Goal: Find specific page/section: Find specific page/section

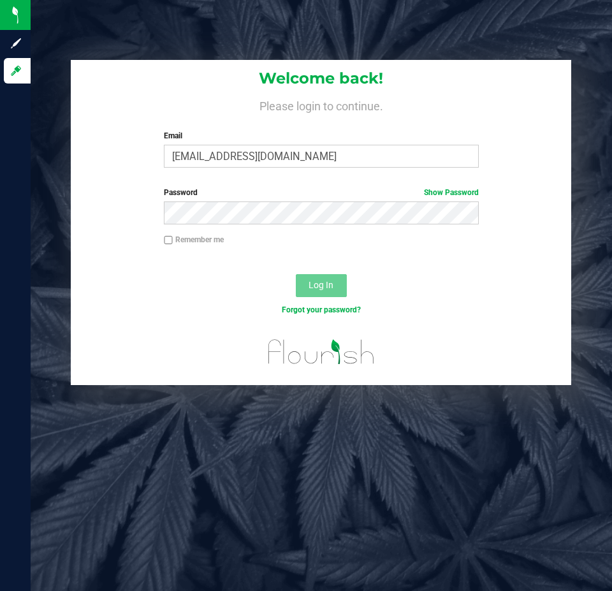
type input "[EMAIL_ADDRESS][DOMAIN_NAME]"
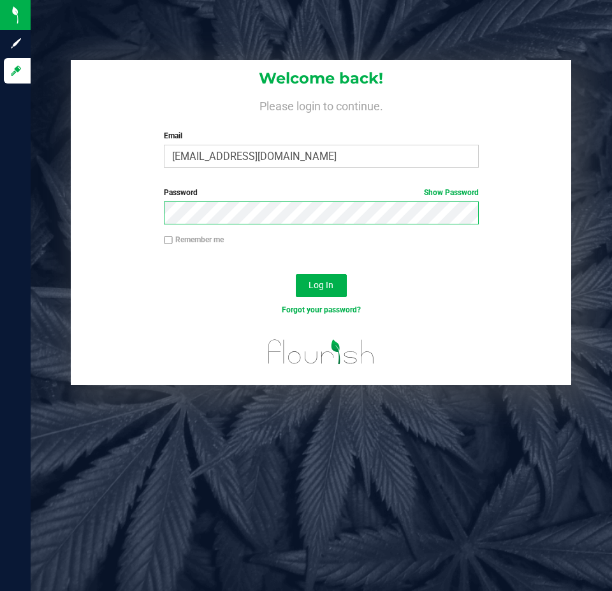
click at [296, 274] on button "Log In" at bounding box center [321, 285] width 51 height 23
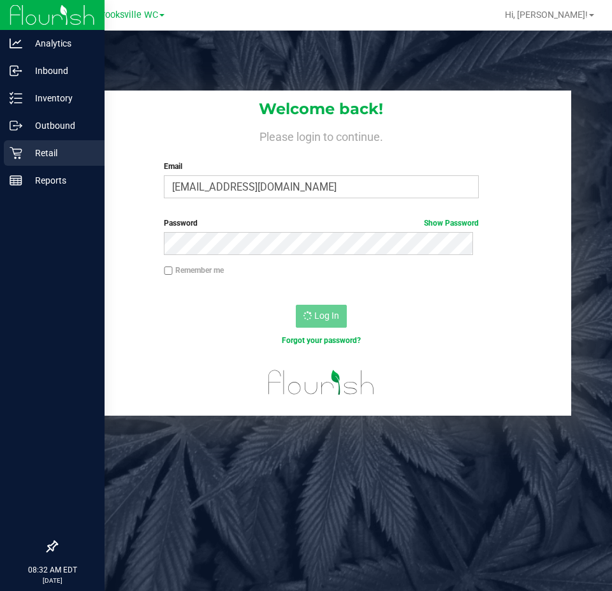
click at [25, 153] on p "Retail" at bounding box center [60, 152] width 76 height 15
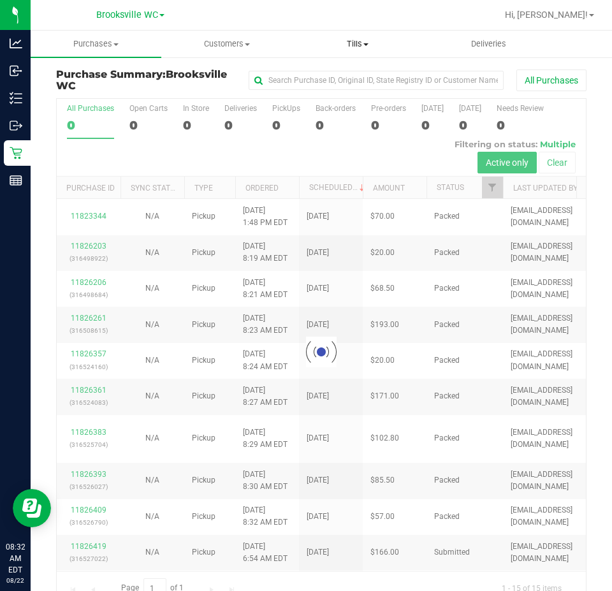
click at [358, 41] on span "Tills" at bounding box center [356, 43] width 129 height 11
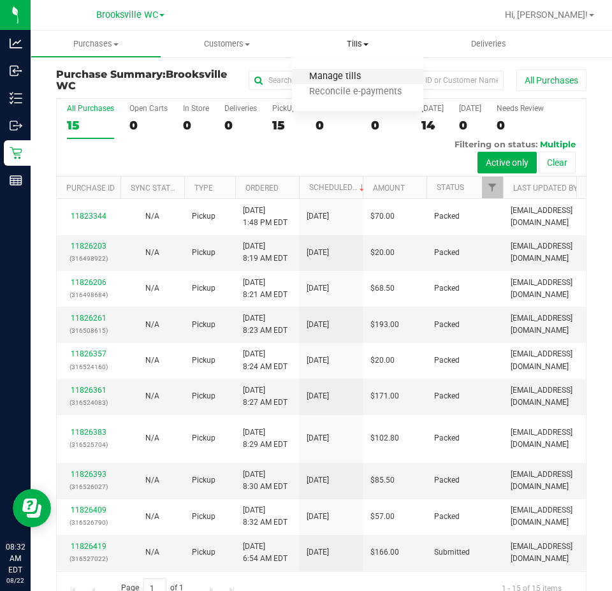
click at [350, 72] on span "Manage tills" at bounding box center [335, 76] width 86 height 11
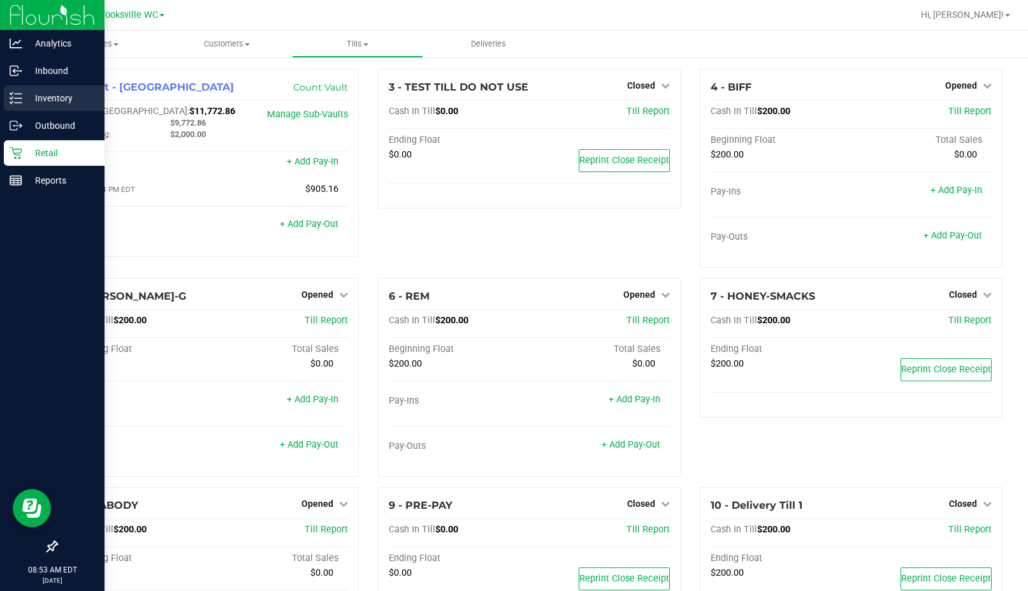
click at [36, 91] on p "Inventory" at bounding box center [60, 97] width 76 height 15
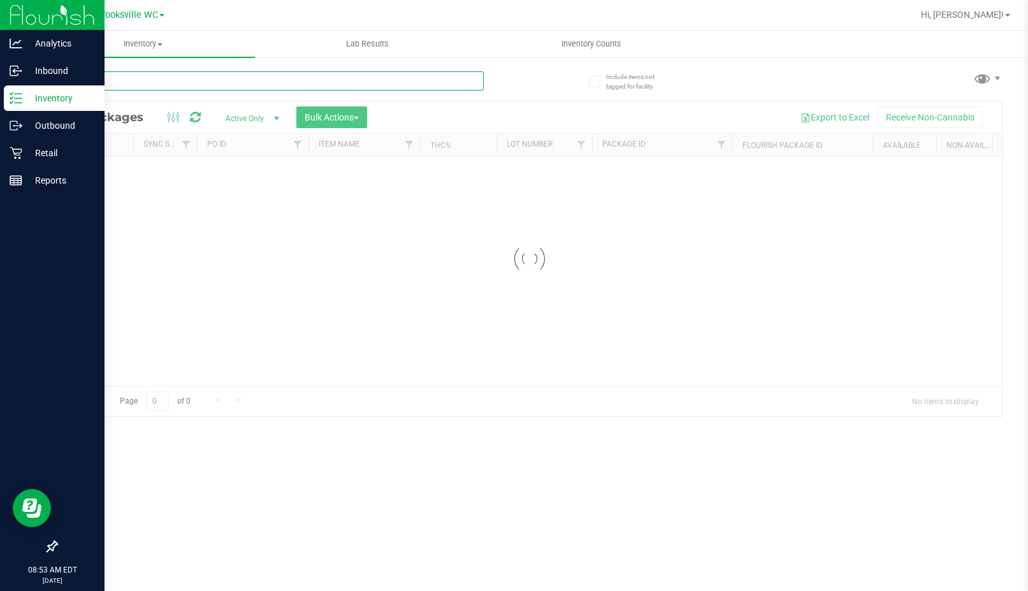
click at [219, 85] on div "Inventory All packages All inventory Waste log Create inventory Lab Results Inv…" at bounding box center [529, 311] width 997 height 560
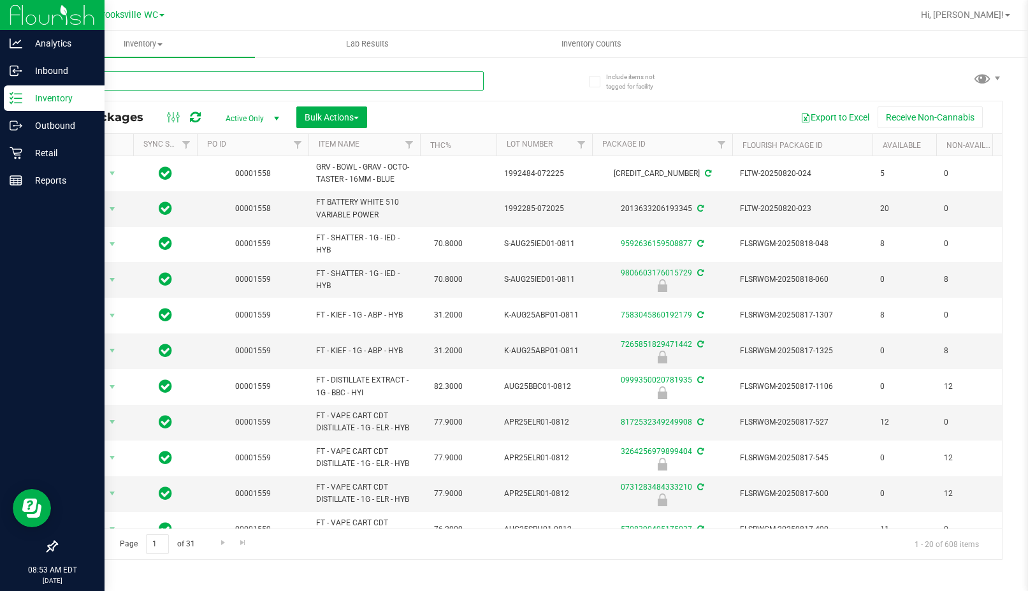
type input "aml"
